Goal: Complete application form

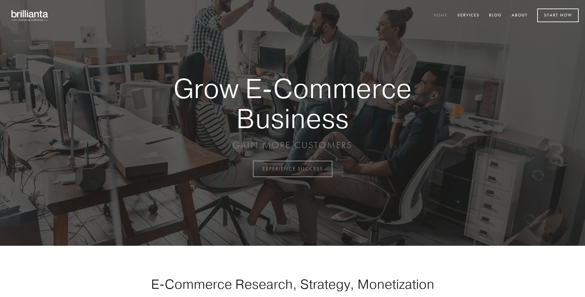
scroll to position [1661, 0]
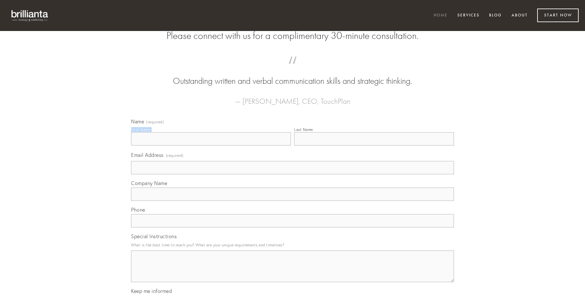
type input "[PERSON_NAME]"
click at [374, 146] on input "Last Name" at bounding box center [374, 138] width 160 height 13
type input "[PERSON_NAME]"
click at [293, 175] on input "Email Address (required)" at bounding box center [292, 167] width 323 height 13
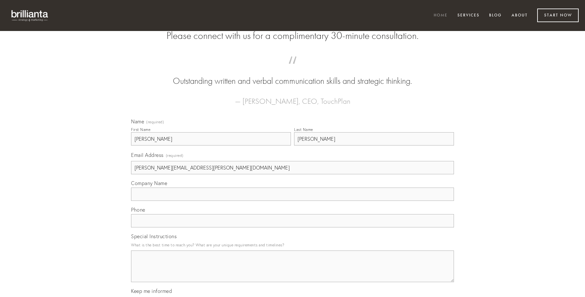
type input "[PERSON_NAME][EMAIL_ADDRESS][PERSON_NAME][DOMAIN_NAME]"
click at [293, 201] on input "Company Name" at bounding box center [292, 194] width 323 height 13
type input "arbitro"
click at [293, 228] on input "text" at bounding box center [292, 220] width 323 height 13
click at [293, 272] on textarea "Special Instructions" at bounding box center [292, 267] width 323 height 32
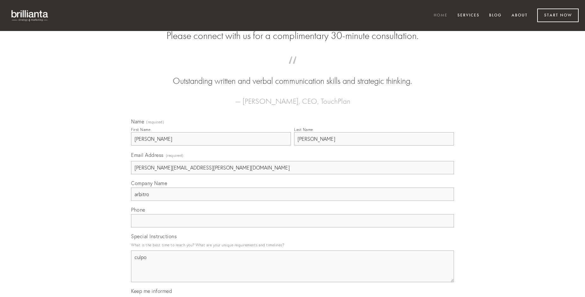
type textarea "culpo"
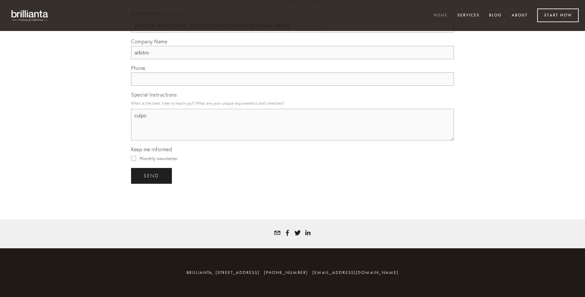
click at [152, 176] on span "send" at bounding box center [152, 176] width 16 height 6
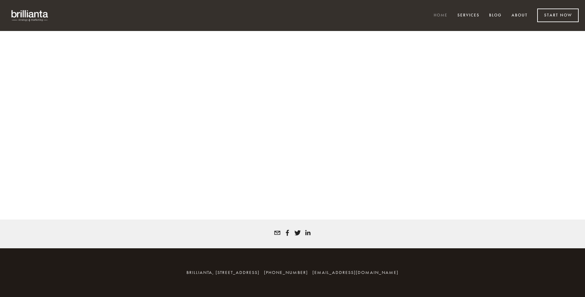
scroll to position [1652, 0]
